Goal: Check status: Check status

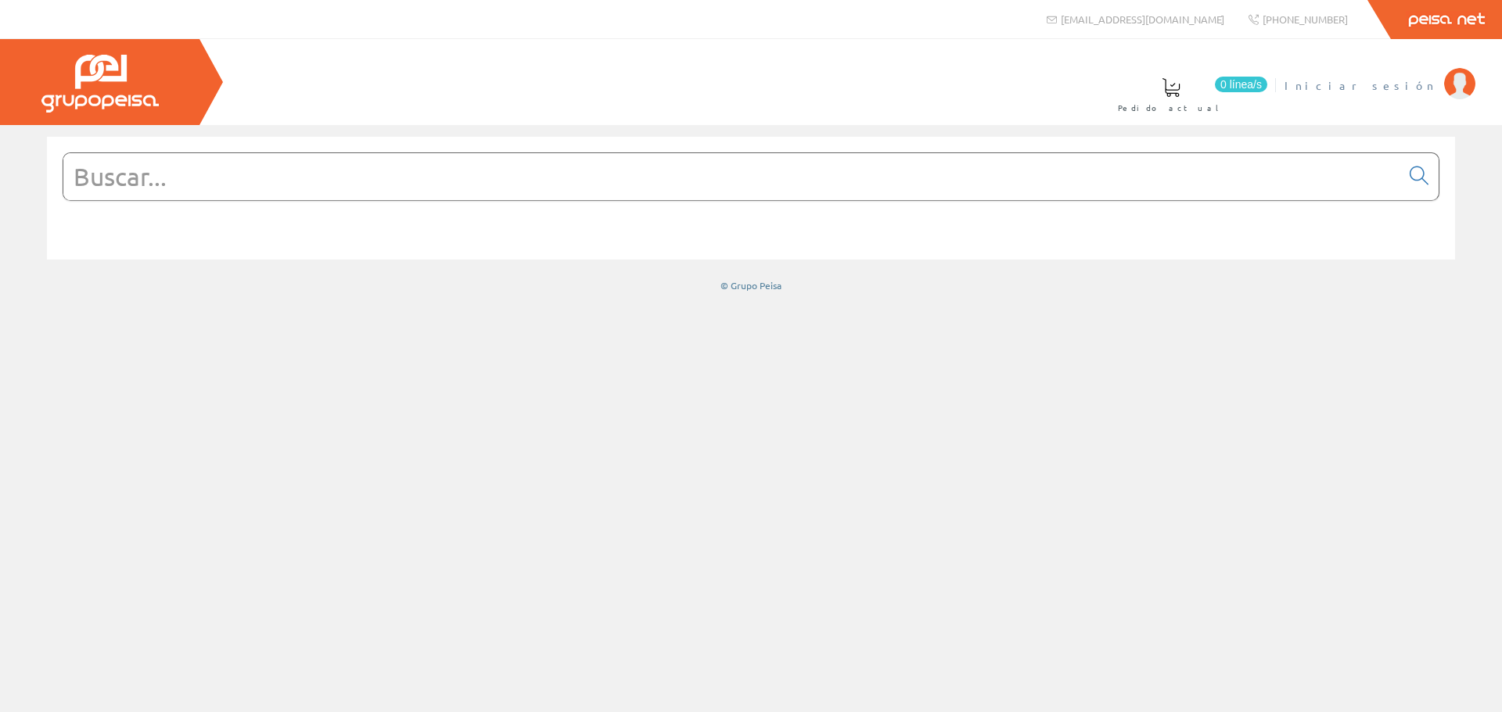
click at [1411, 88] on span "Iniciar sesión" at bounding box center [1360, 85] width 152 height 16
click at [1331, 88] on span "ELECT. Y SERV. BERDUN, SL" at bounding box center [1251, 85] width 370 height 16
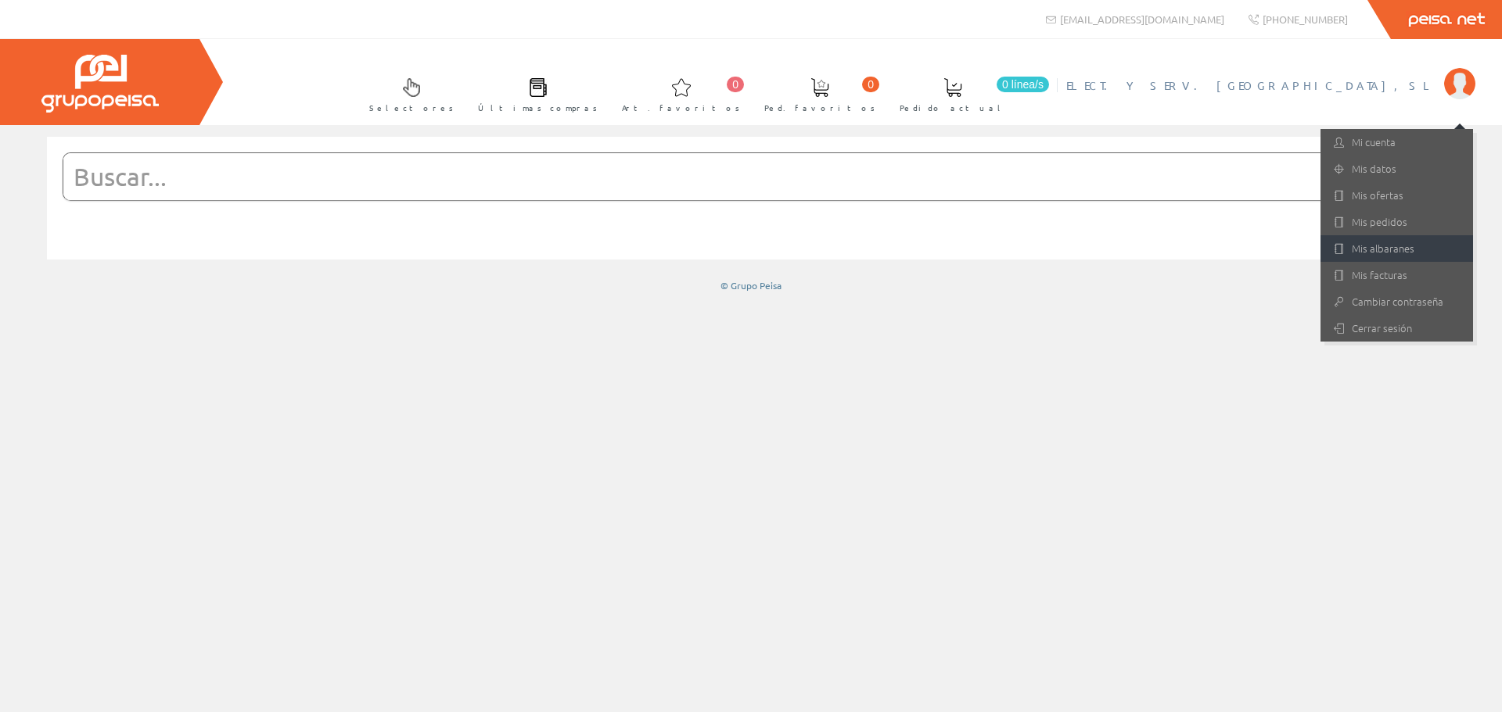
click at [1396, 252] on link "Mis albaranes" at bounding box center [1396, 248] width 153 height 27
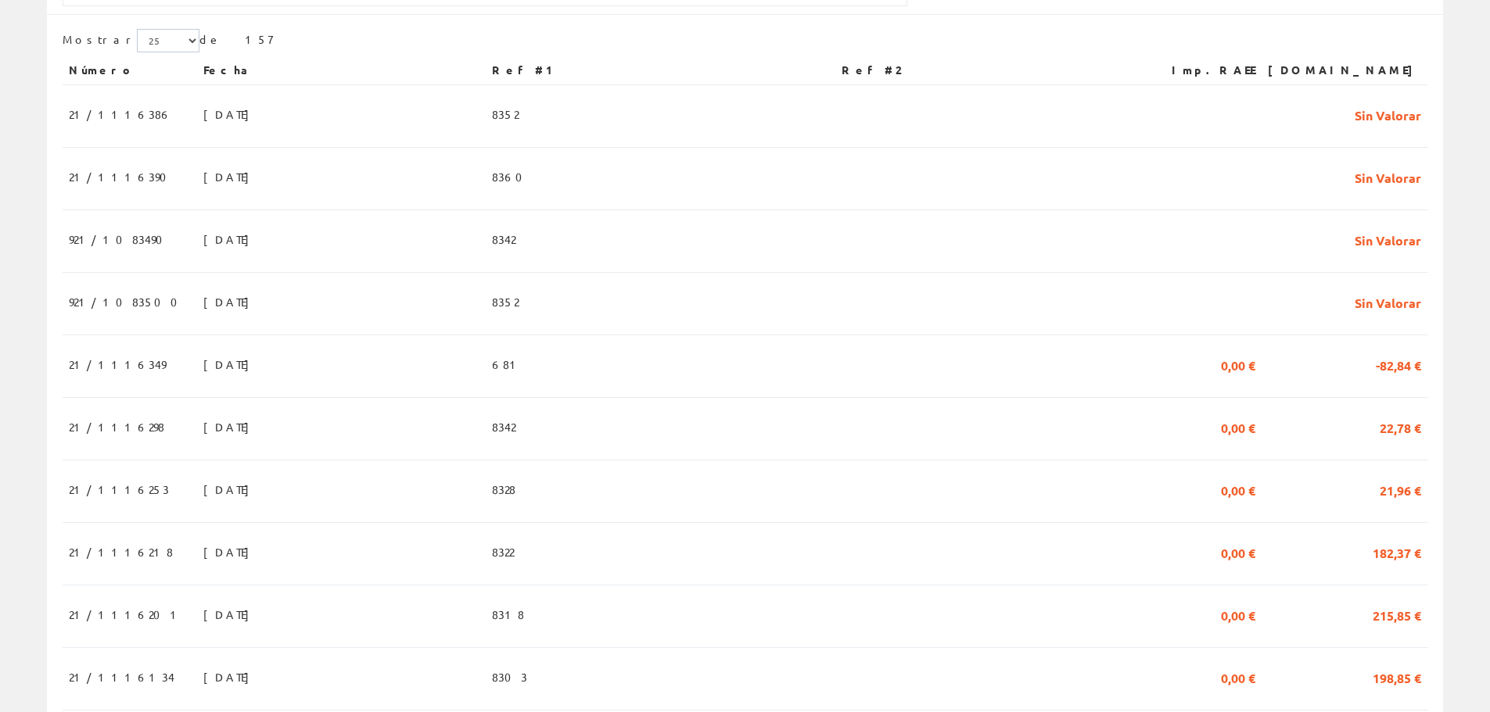
scroll to position [391, 0]
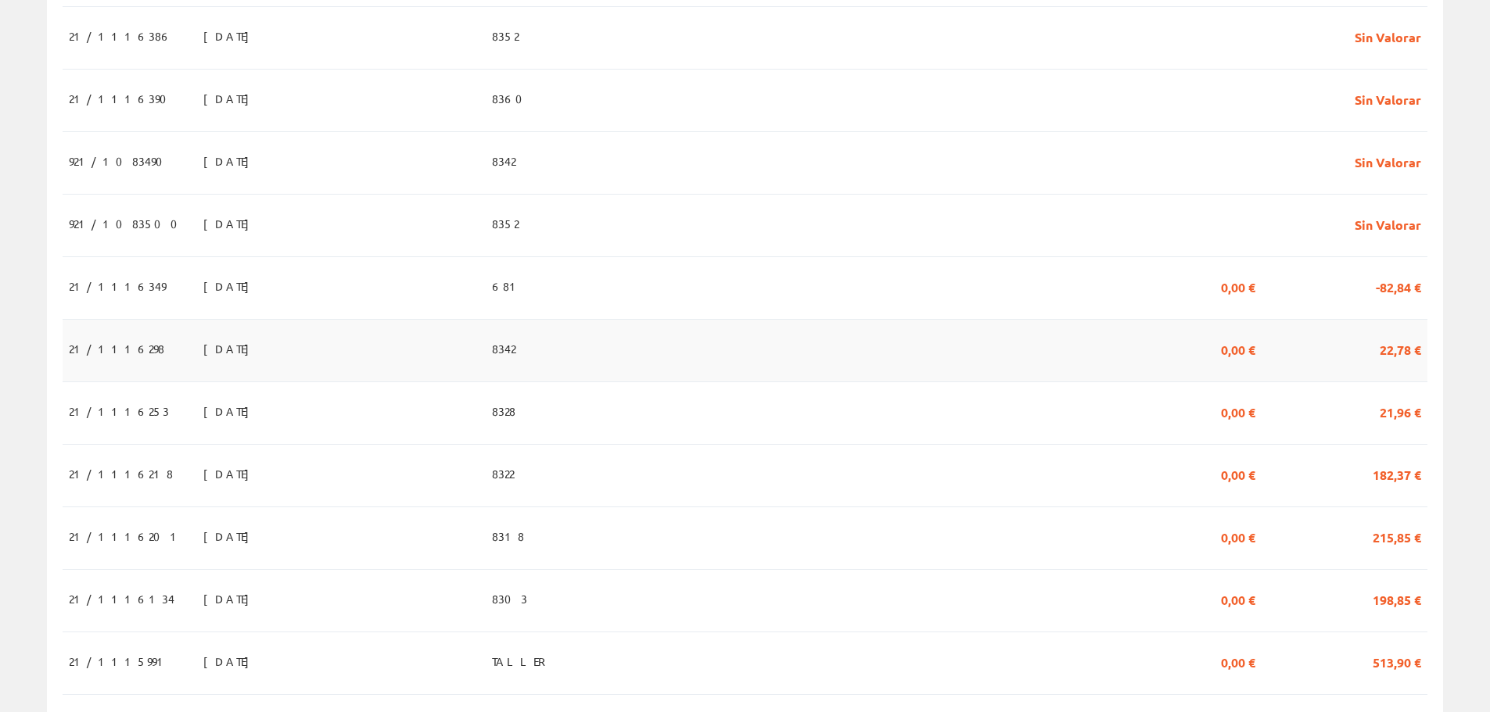
click at [78, 350] on span "21/1116298" at bounding box center [116, 349] width 95 height 27
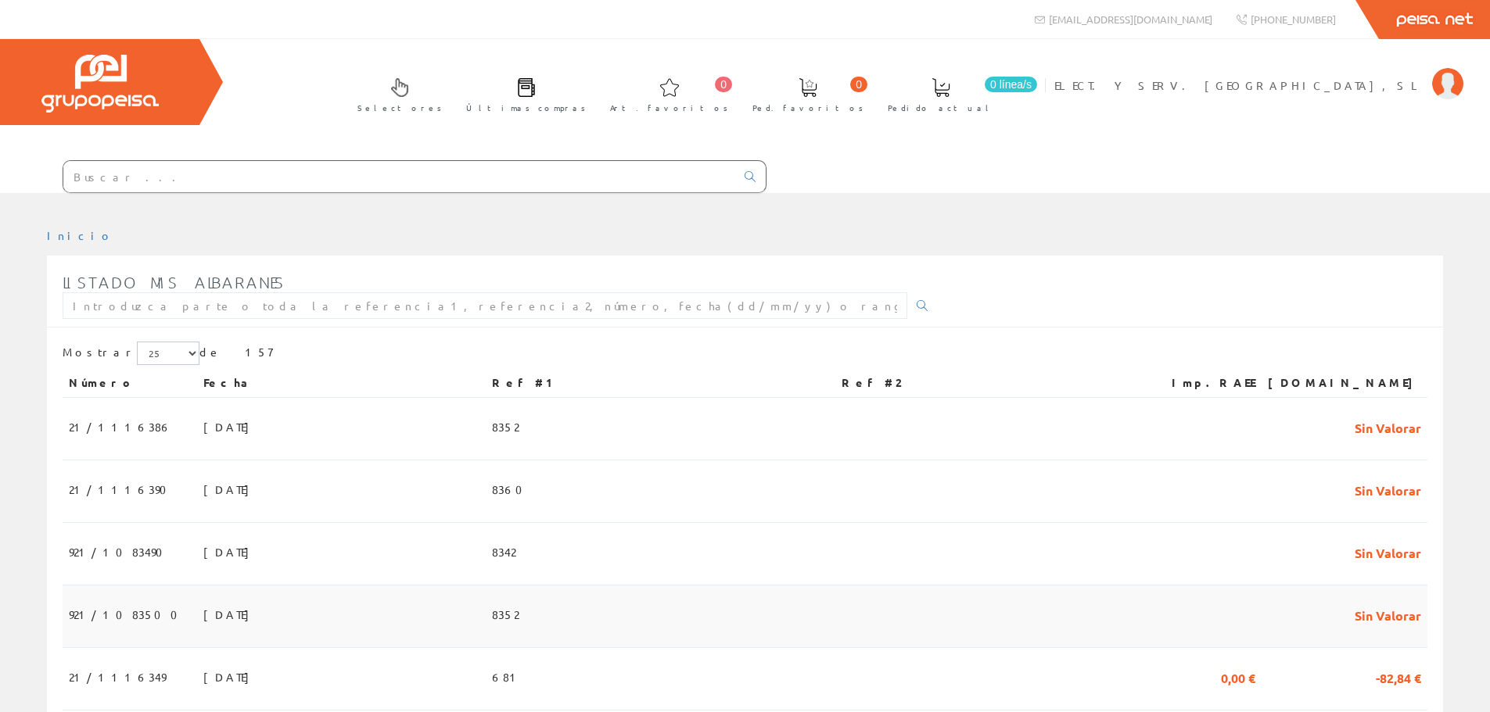
scroll to position [391, 0]
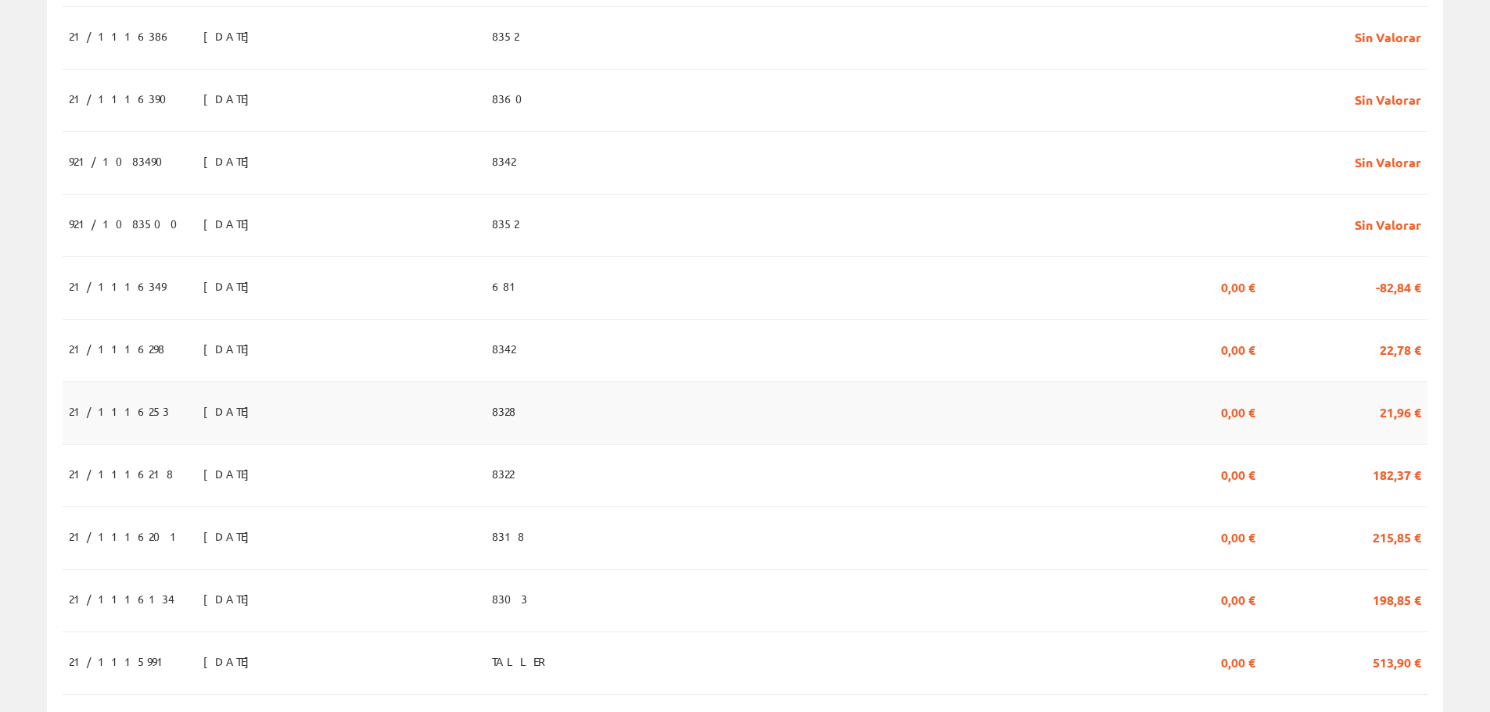
click at [92, 412] on span "21/1116253" at bounding box center [119, 411] width 100 height 27
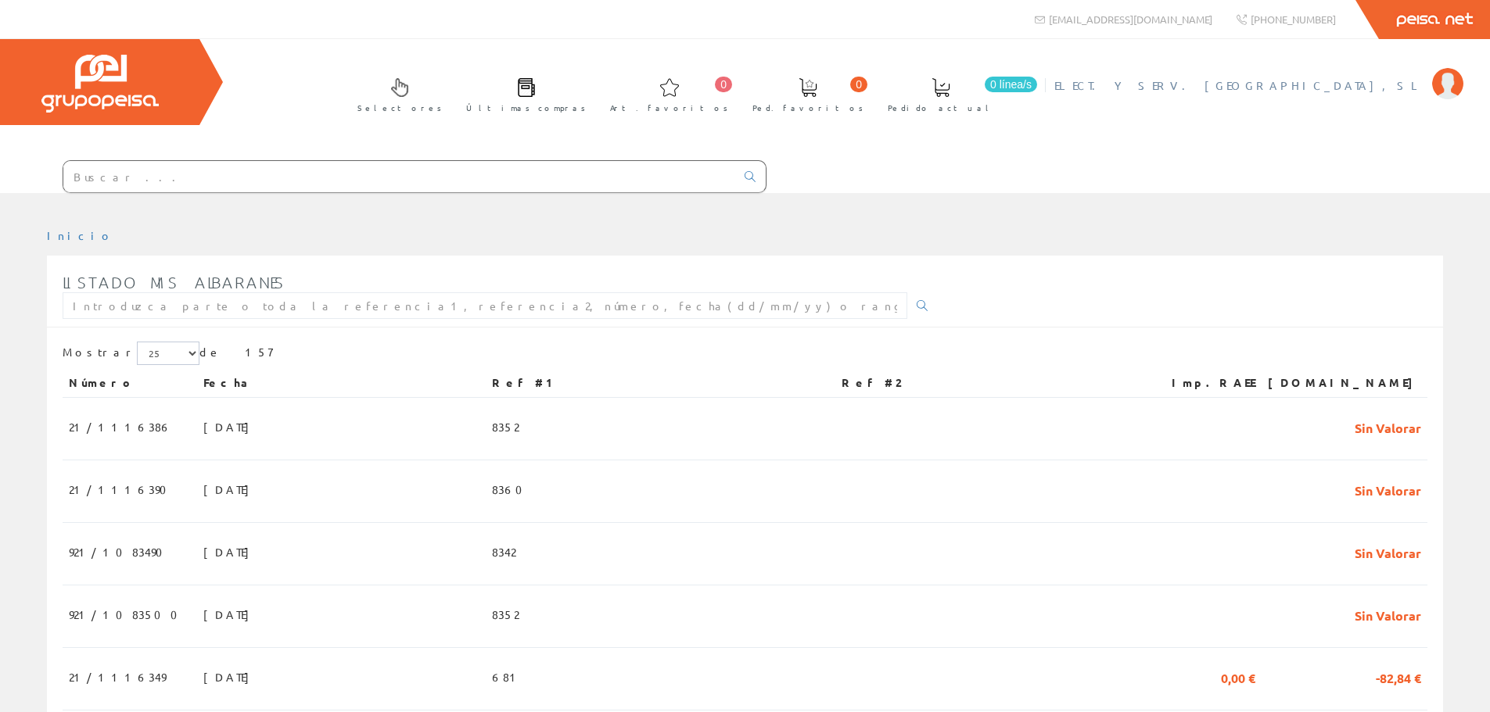
click at [1390, 90] on span "ELECT. Y SERV. BERDUN, SL" at bounding box center [1239, 85] width 370 height 16
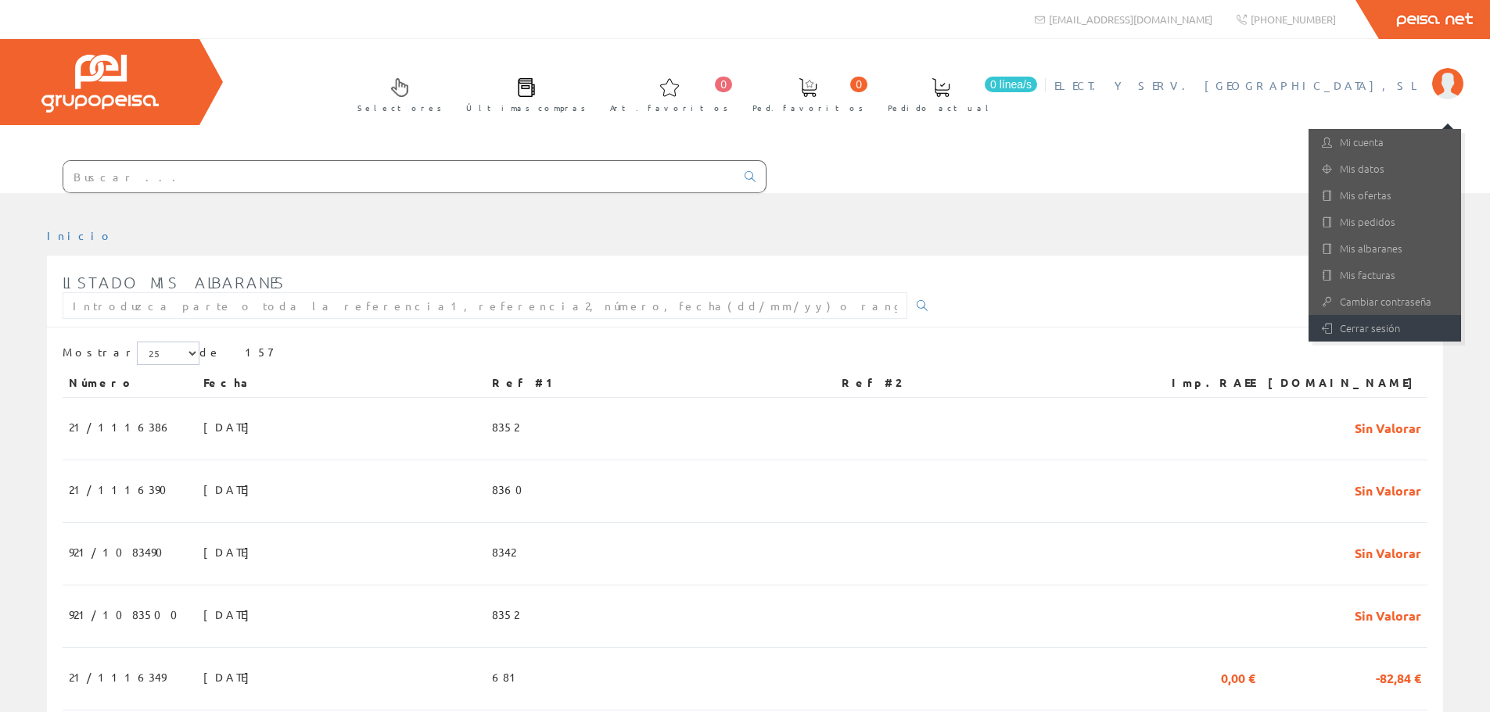
click at [1368, 325] on link "Cerrar sesión" at bounding box center [1384, 328] width 153 height 27
